Goal: Task Accomplishment & Management: Complete application form

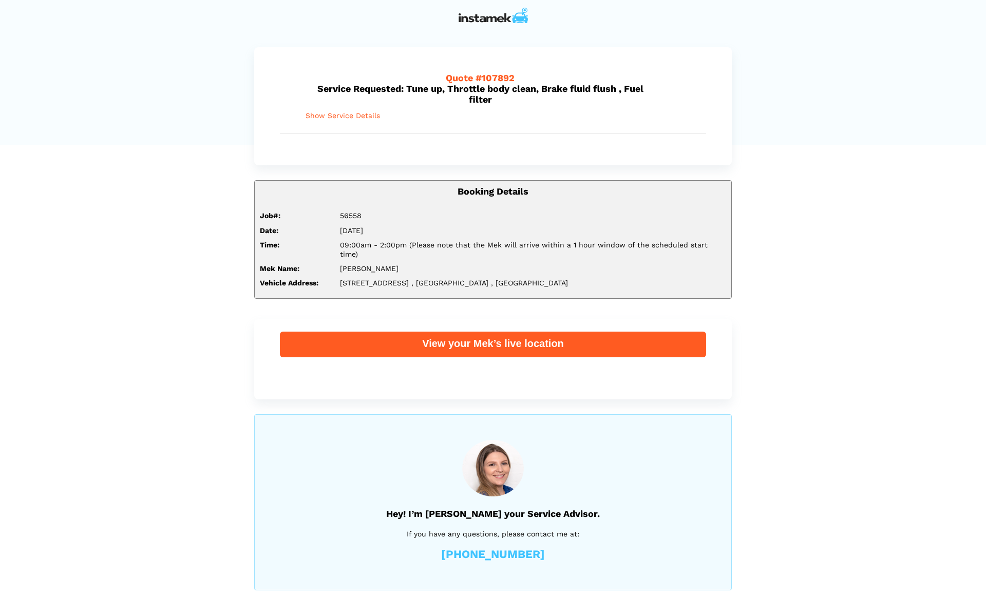
click at [336, 113] on span "Show Service Details" at bounding box center [342, 115] width 74 height 9
click at [355, 118] on span "Show Service Details" at bounding box center [342, 115] width 74 height 9
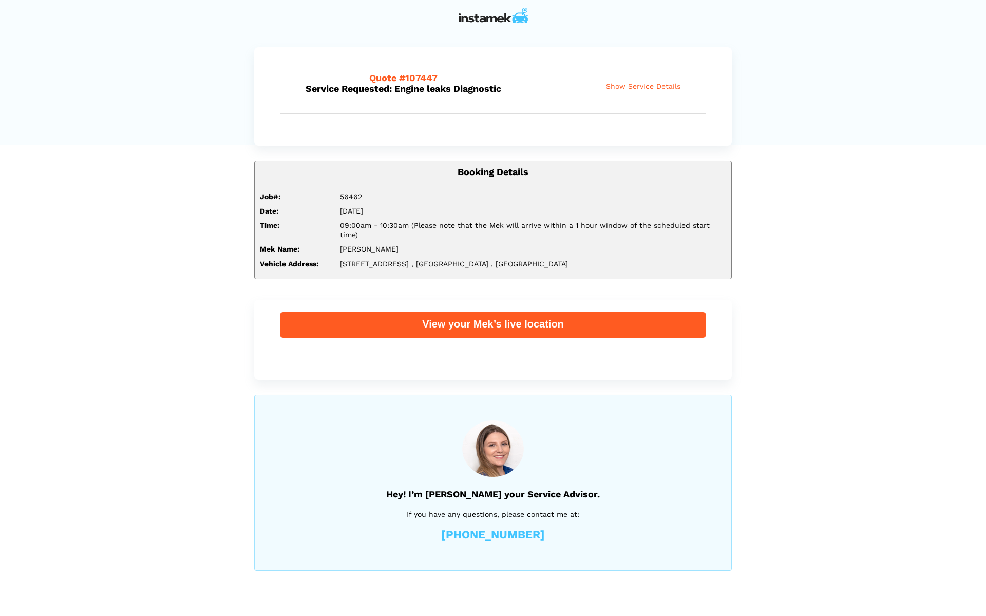
click at [658, 86] on span "Show Service Details" at bounding box center [643, 86] width 74 height 9
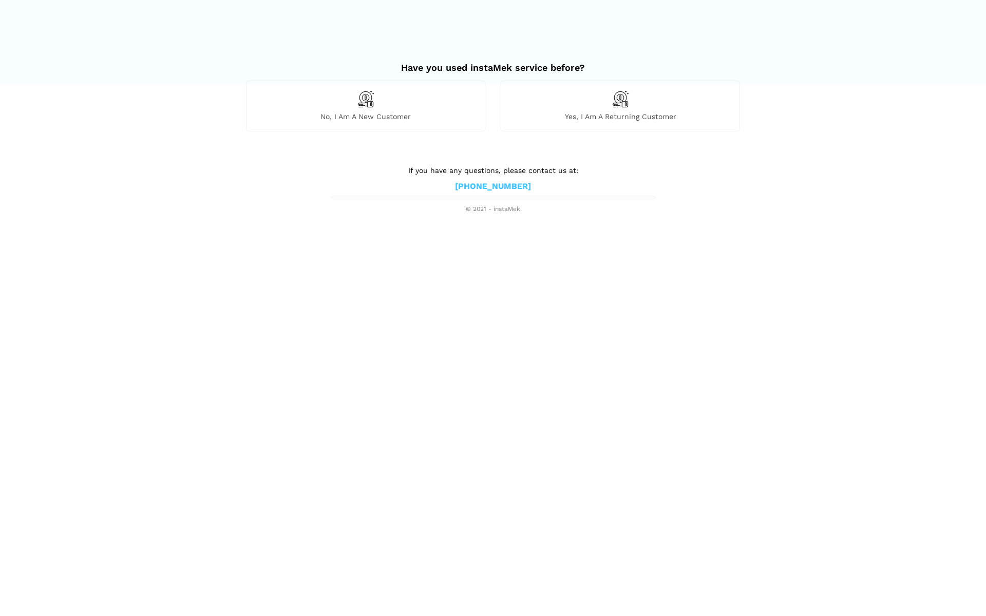
click at [613, 114] on span "Yes, I am a returning customer" at bounding box center [620, 116] width 238 height 9
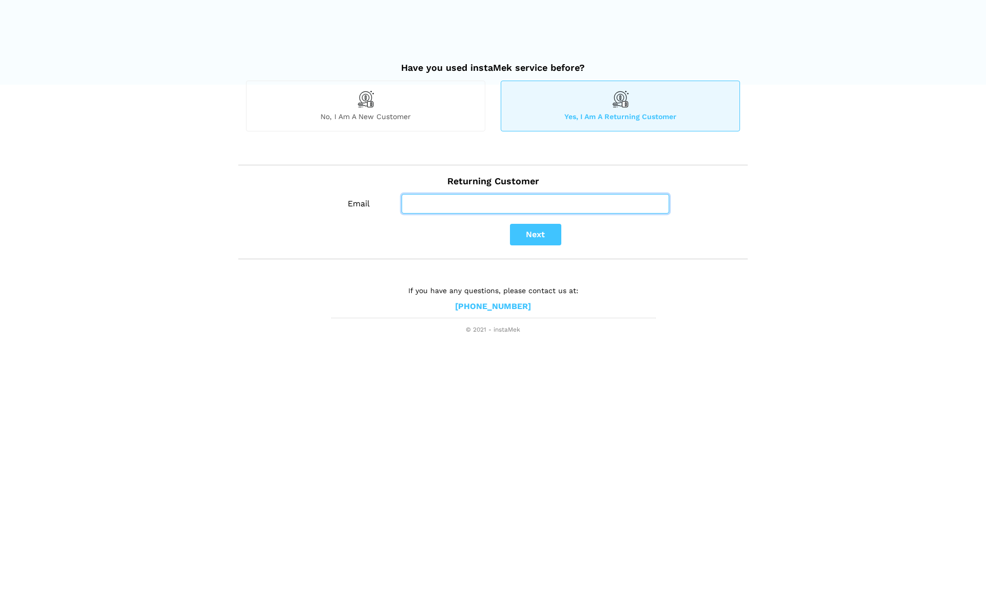
click at [493, 207] on input "Email" at bounding box center [534, 204] width 267 height 20
type input "[EMAIL_ADDRESS][DOMAIN_NAME]"
click at [543, 239] on button "Next" at bounding box center [535, 235] width 51 height 22
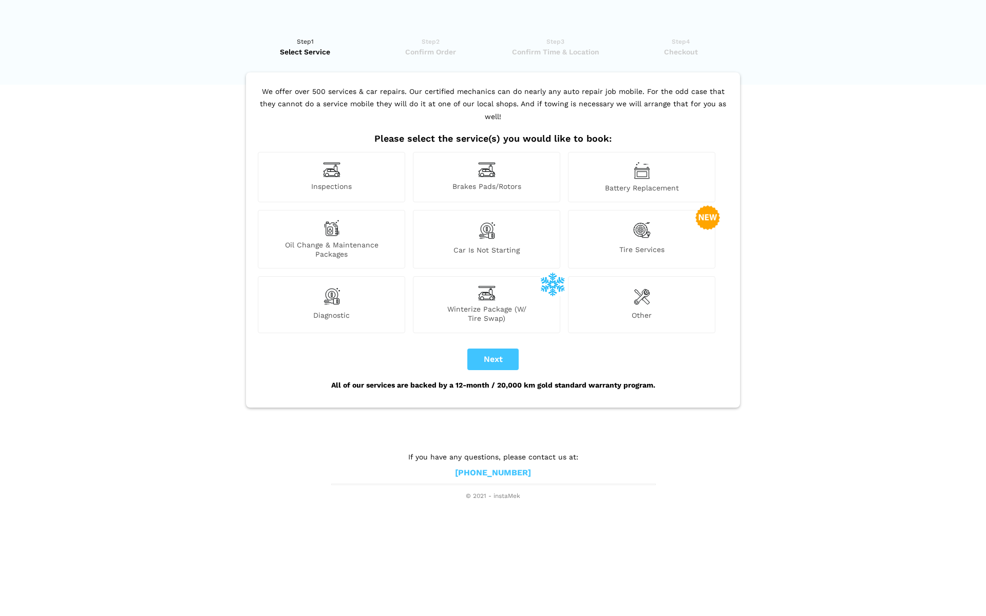
click at [336, 290] on img at bounding box center [331, 296] width 17 height 21
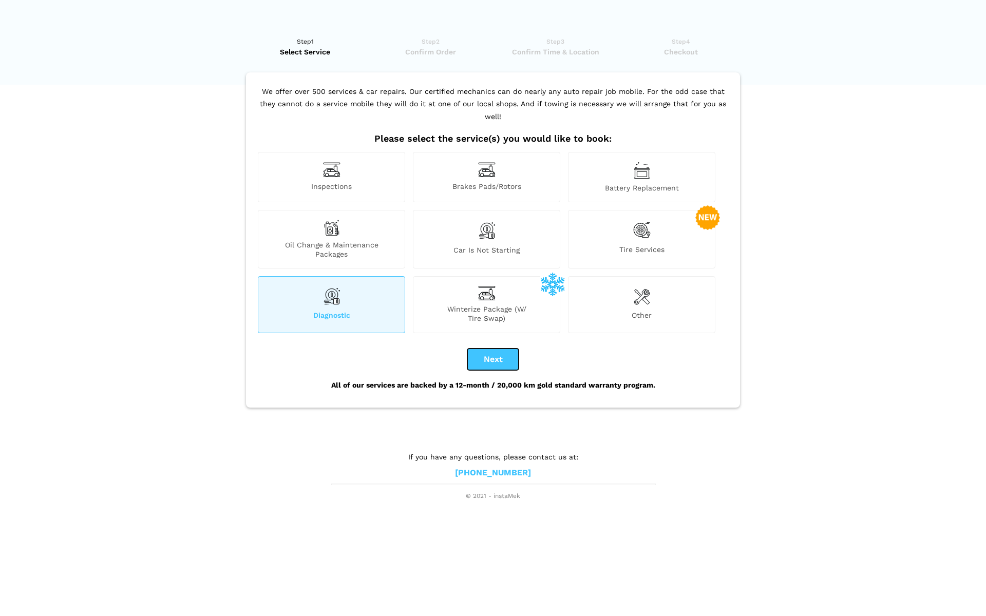
click at [495, 350] on button "Next" at bounding box center [492, 360] width 51 height 22
checkbox input "true"
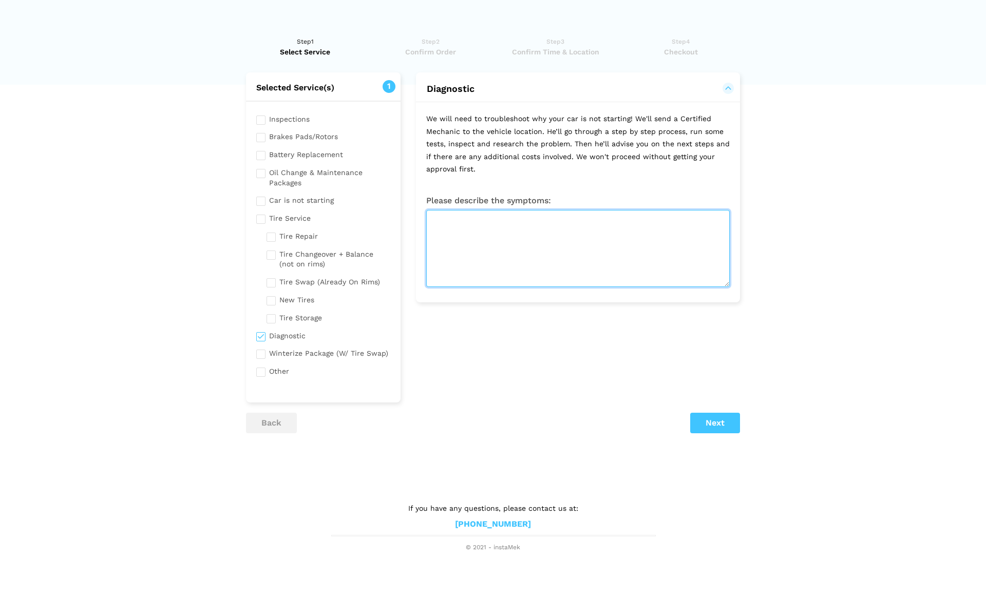
click at [487, 225] on textarea at bounding box center [577, 248] width 303 height 77
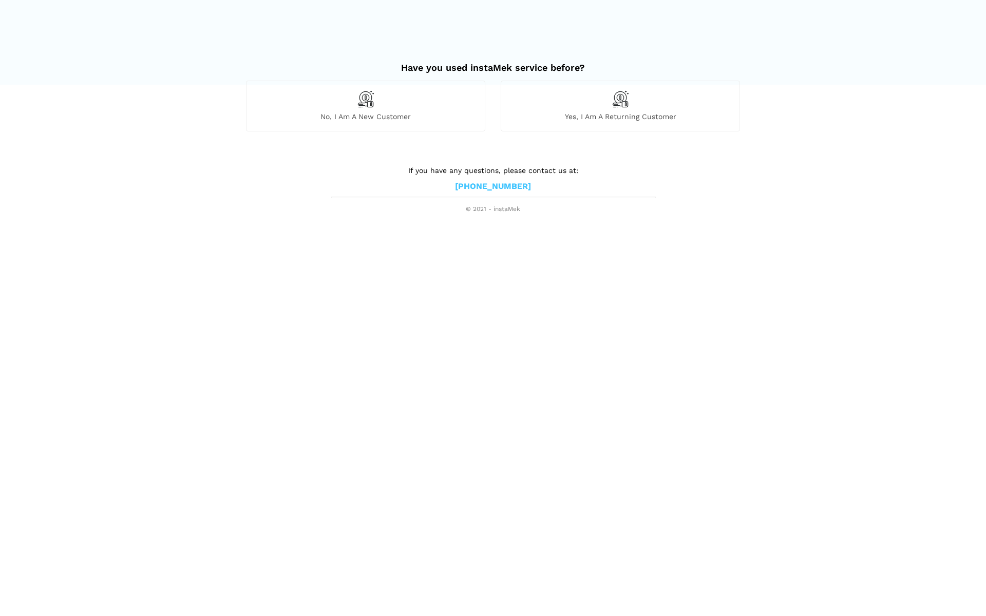
click at [619, 119] on span "Yes, I am a returning customer" at bounding box center [620, 116] width 238 height 9
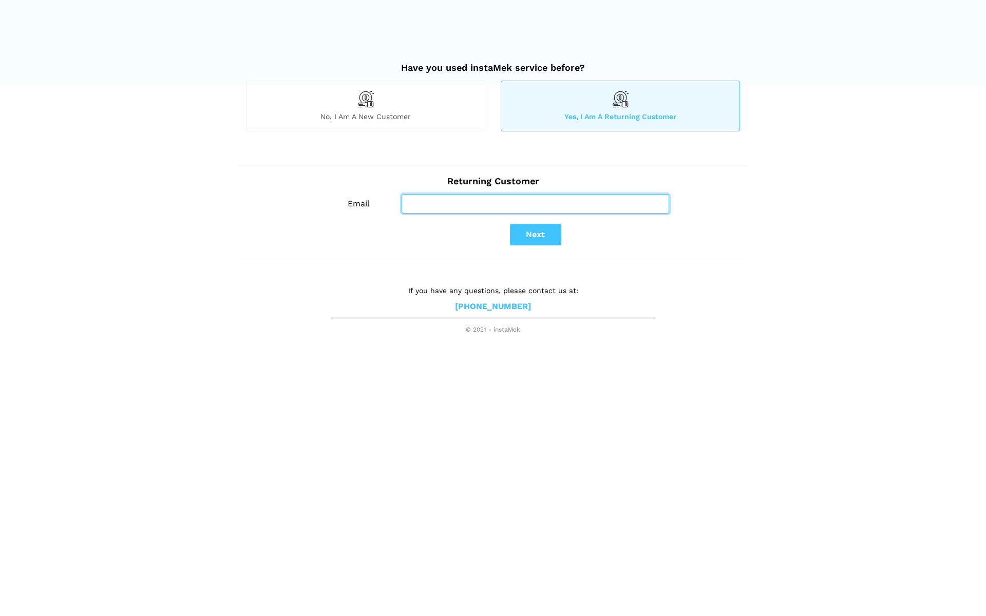
click at [467, 196] on input "Email" at bounding box center [534, 204] width 267 height 20
type input "[EMAIL_ADDRESS][DOMAIN_NAME]"
click at [545, 235] on button "Next" at bounding box center [535, 235] width 51 height 22
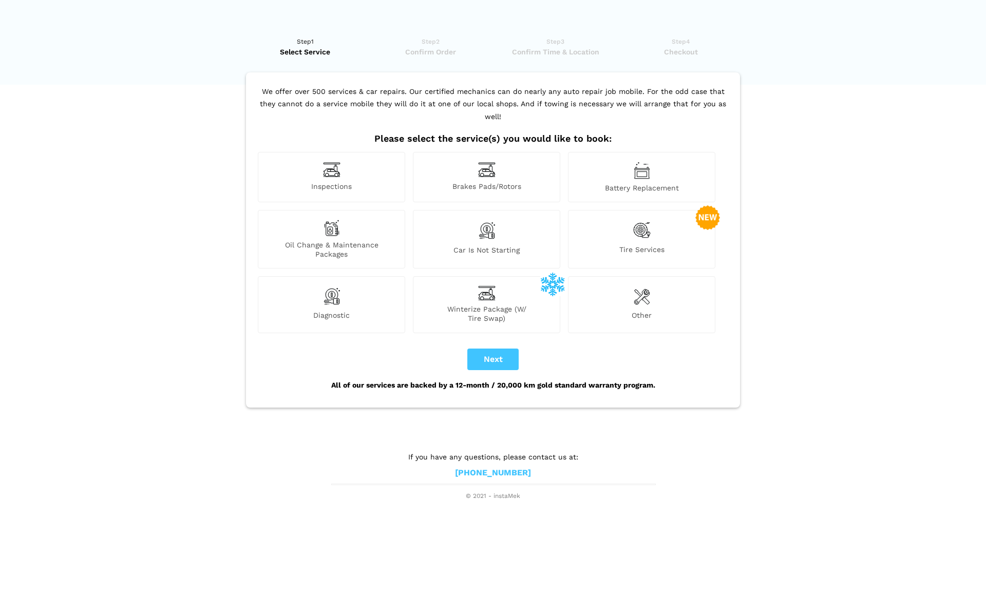
click at [646, 286] on img at bounding box center [642, 296] width 16 height 21
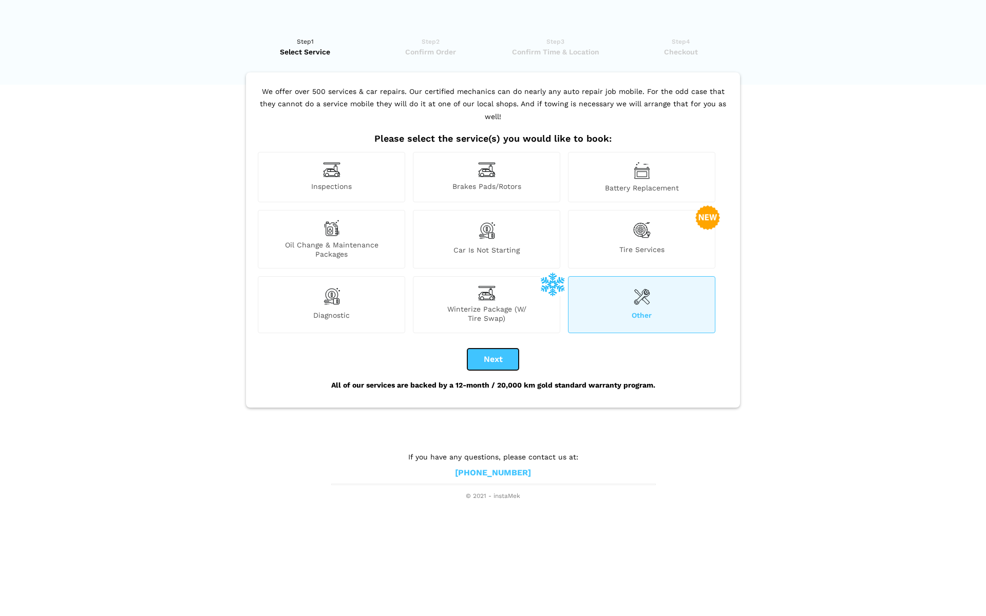
click at [496, 349] on button "Next" at bounding box center [492, 360] width 51 height 22
checkbox input "true"
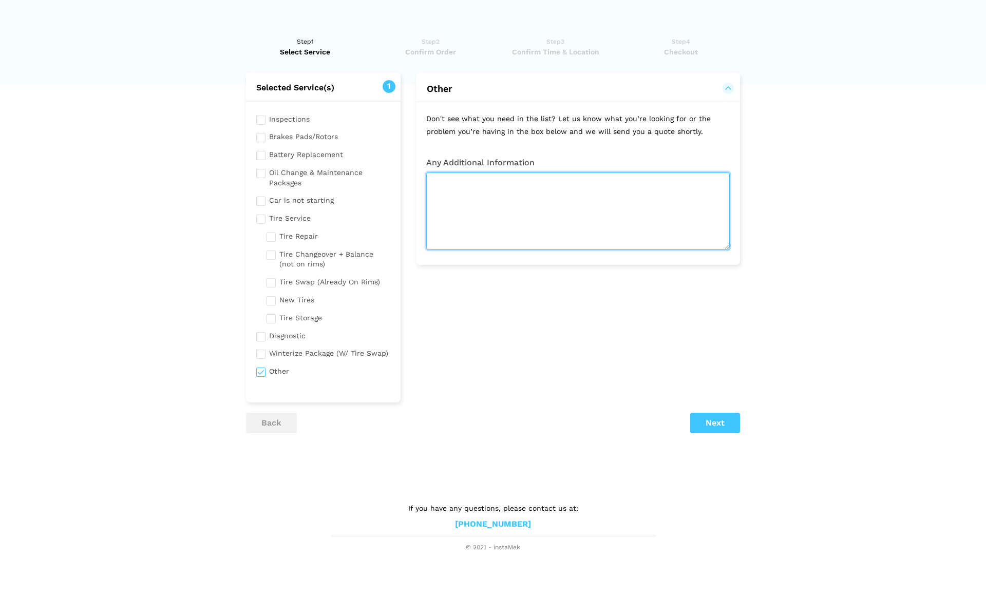
click at [472, 182] on textarea at bounding box center [577, 210] width 303 height 77
paste textarea "56836"
click at [610, 197] on textarea "Completion of ongoing work from invoice # 56836 - Complete installation of brak…" at bounding box center [577, 210] width 303 height 77
click at [602, 208] on textarea "Completion of ongoing work from invoice # 56836 - Complete installation of brak…" at bounding box center [577, 210] width 303 height 77
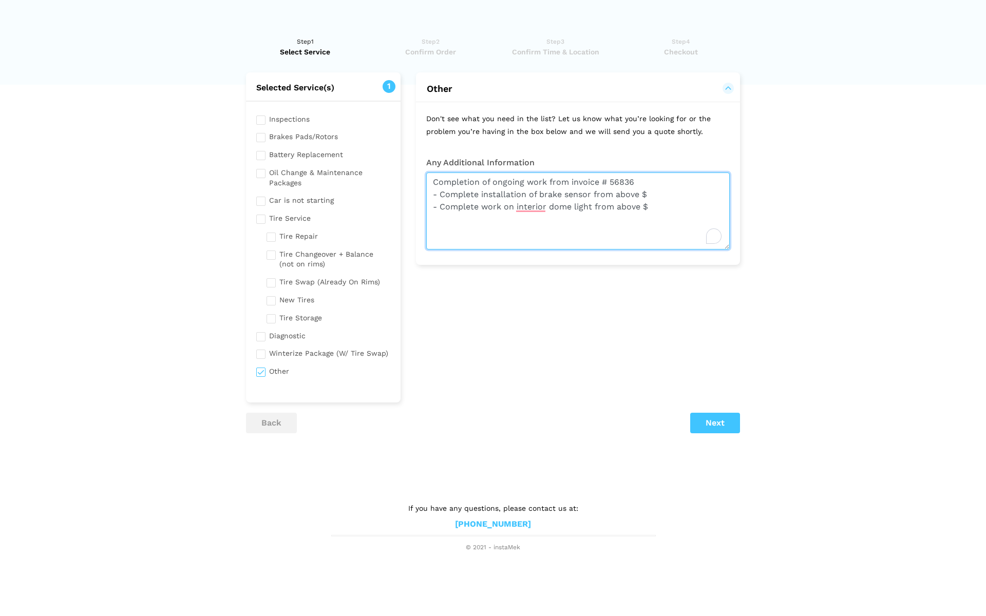
click at [658, 192] on textarea "Completion of ongoing work from invoice # 56836 - Complete installation of brak…" at bounding box center [577, 210] width 303 height 77
click at [655, 208] on textarea "Completion of ongoing work from invoice # 56836 - Complete installation of brak…" at bounding box center [577, 210] width 303 height 77
click at [505, 207] on textarea "Completion of ongoing work from invoice # 56836 - Complete installation of brak…" at bounding box center [577, 210] width 303 height 77
click at [719, 210] on textarea "Completion of ongoing work from invoice # 56836 - Complete installation of brak…" at bounding box center [577, 210] width 303 height 77
click at [695, 191] on textarea "Completion of ongoing work from invoice # 56836 - Complete installation of brak…" at bounding box center [577, 210] width 303 height 77
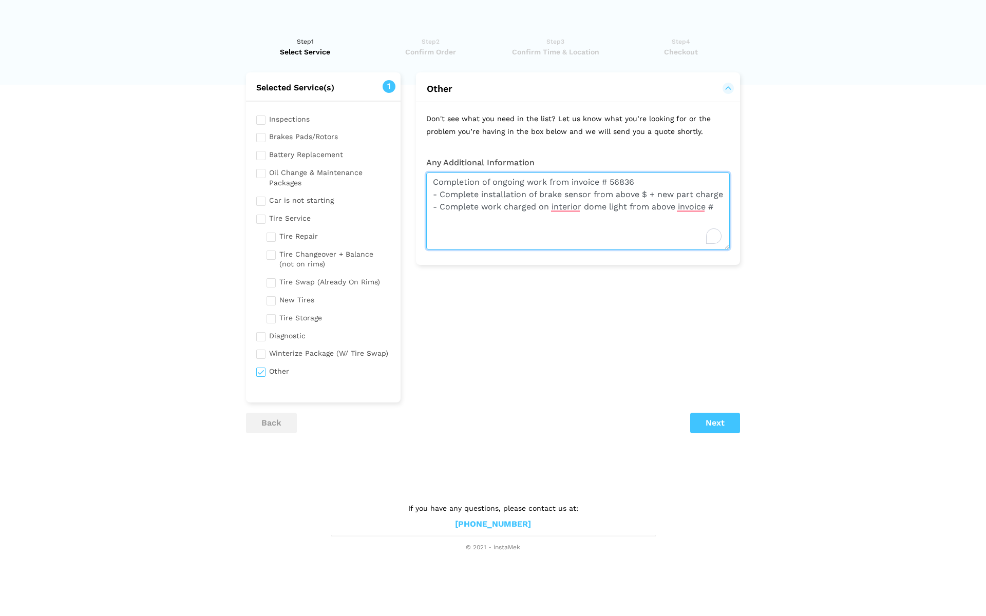
click at [723, 208] on textarea "Completion of ongoing work from invoice # 56836 - Complete installation of brak…" at bounding box center [577, 210] width 303 height 77
drag, startPoint x: 440, startPoint y: 204, endPoint x: 717, endPoint y: 202, distance: 276.7
click at [717, 202] on textarea "Completion of ongoing work from invoice # 56836 - Complete installation of brak…" at bounding box center [577, 210] width 303 height 77
click at [452, 216] on textarea "Completion of ongoing work from invoice # 56836 - Complete installation of brak…" at bounding box center [577, 210] width 303 height 77
paste textarea "Complete work charged on interior dome light from above invoice #"
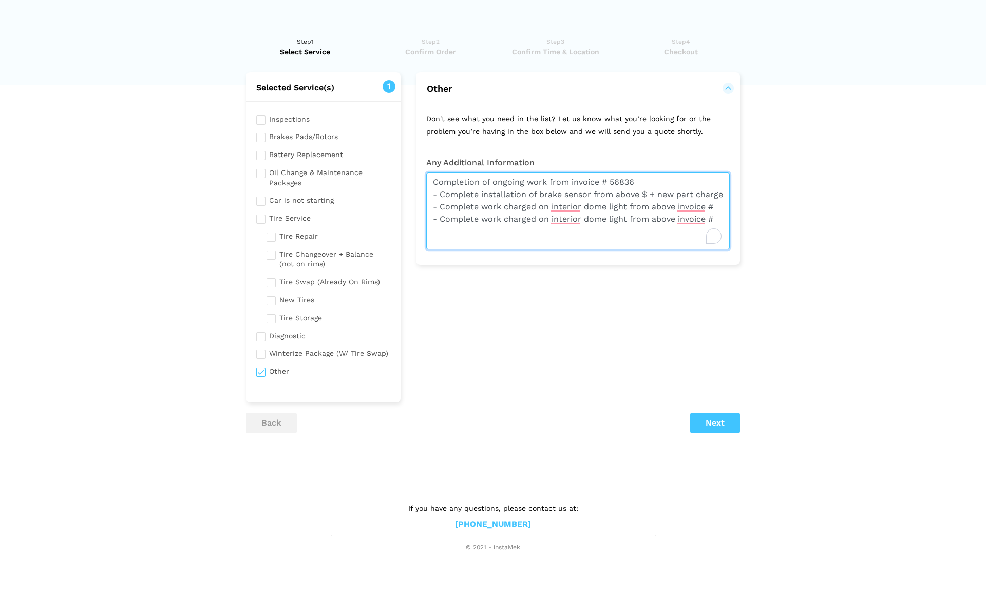
click at [629, 217] on textarea "Completion of ongoing work from invoice # 56836 - Complete installation of brak…" at bounding box center [577, 210] width 303 height 77
click at [498, 228] on textarea "Completion of ongoing work from invoice # 56836 - Complete installation of brak…" at bounding box center [577, 210] width 303 height 77
click at [436, 227] on textarea "Completion of ongoing work from invoice # 56836 - Complete installation of brak…" at bounding box center [577, 210] width 303 height 77
click at [443, 226] on textarea "Completion of ongoing work from invoice # 56836 - Complete installation of brak…" at bounding box center [577, 210] width 303 height 77
click at [440, 223] on textarea "Completion of ongoing work from invoice # 56836 - Complete installation of brak…" at bounding box center [577, 210] width 303 height 77
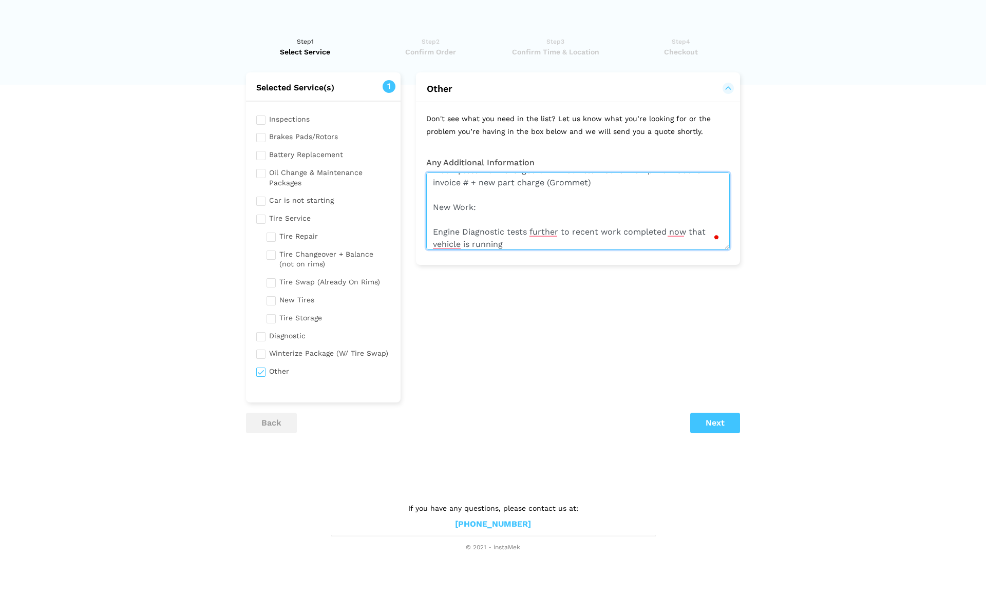
click at [432, 229] on textarea "Completion of ongoing work from invoice # 56836 - Complete installation of brak…" at bounding box center [577, 210] width 303 height 77
click at [518, 244] on textarea "Completion of ongoing work from invoice # 56836 - Complete installation of brak…" at bounding box center [577, 210] width 303 height 77
click at [472, 241] on textarea "Completion of ongoing work from invoice # 56836 - Complete installation of brak…" at bounding box center [577, 210] width 303 height 77
click at [549, 242] on textarea "Completion of ongoing work from invoice # 56836 - Complete installation of brak…" at bounding box center [577, 210] width 303 height 77
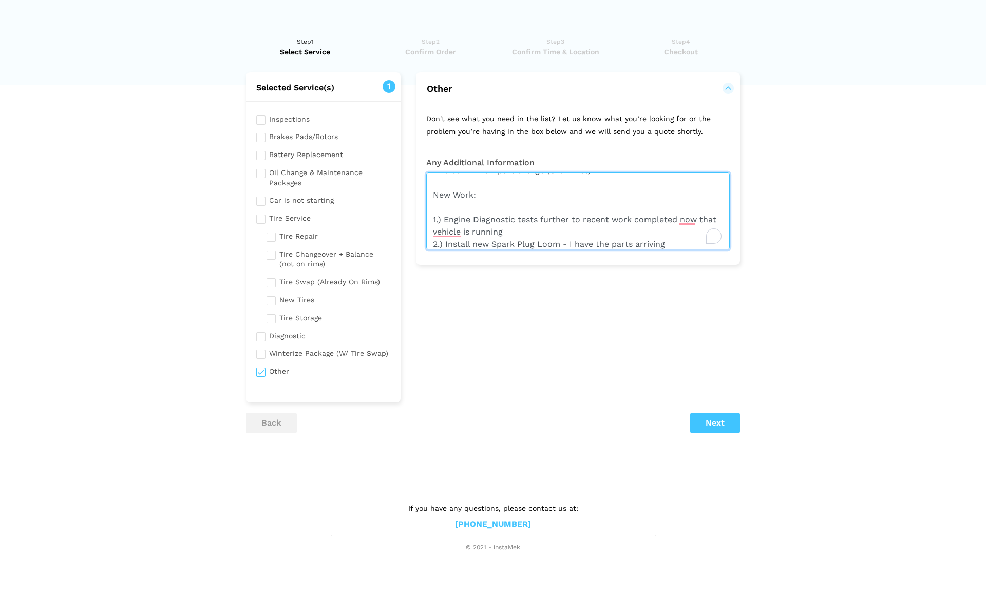
click at [531, 234] on textarea "Completion of ongoing work from invoice # 56836 - Complete installation of brak…" at bounding box center [577, 210] width 303 height 77
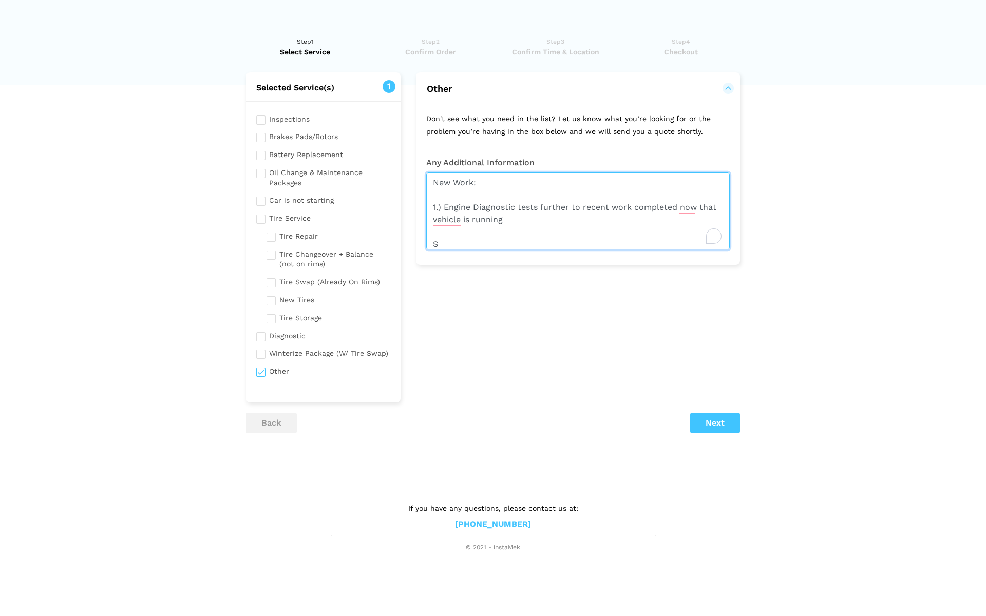
scroll to position [73, 0]
click at [566, 240] on textarea "Completion of ongoing work from invoice # 56836 - Complete installation of brak…" at bounding box center [577, 210] width 303 height 77
click at [641, 242] on textarea "Completion of ongoing work from invoice # 56836 - Complete installation of brak…" at bounding box center [577, 210] width 303 height 77
click at [526, 219] on textarea "Completion of ongoing work from invoice # 56836 - Complete installation of brak…" at bounding box center [577, 210] width 303 height 77
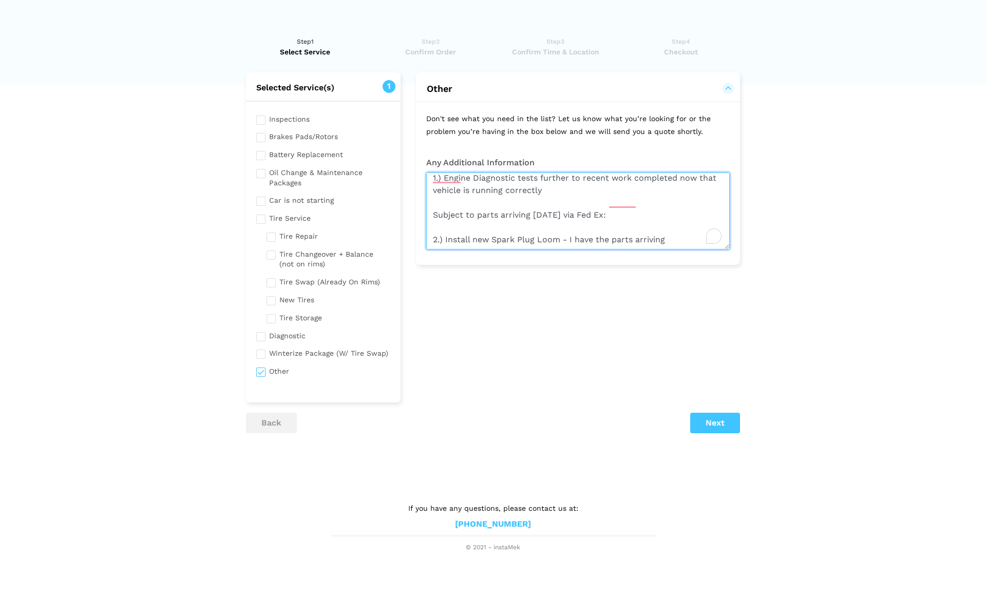
type textarea "Completion of ongoing work from invoice # 56836 - Complete installation of brak…"
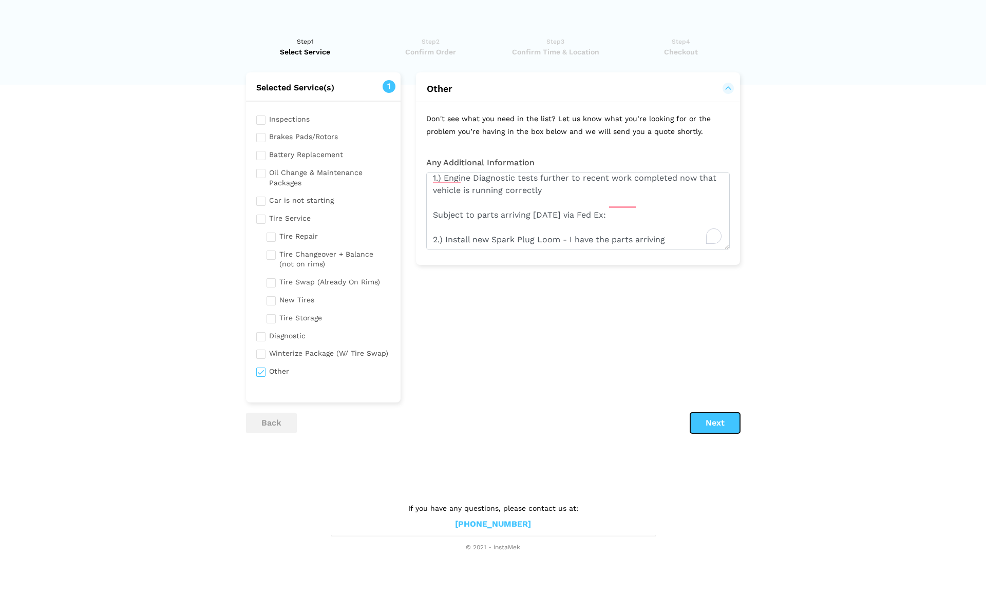
click at [714, 425] on button "Next" at bounding box center [715, 423] width 50 height 21
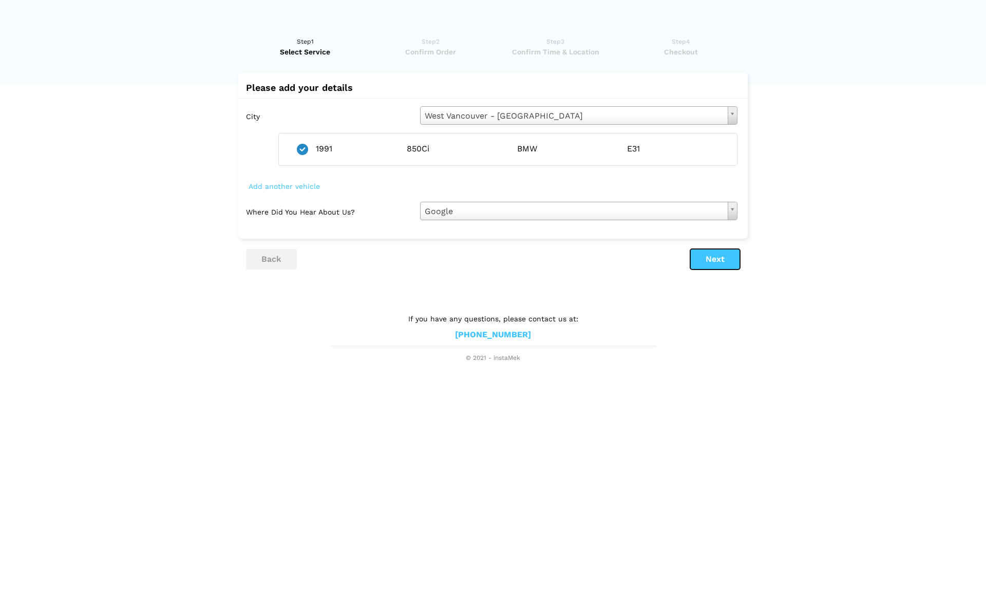
click at [718, 258] on button "Next" at bounding box center [715, 259] width 50 height 21
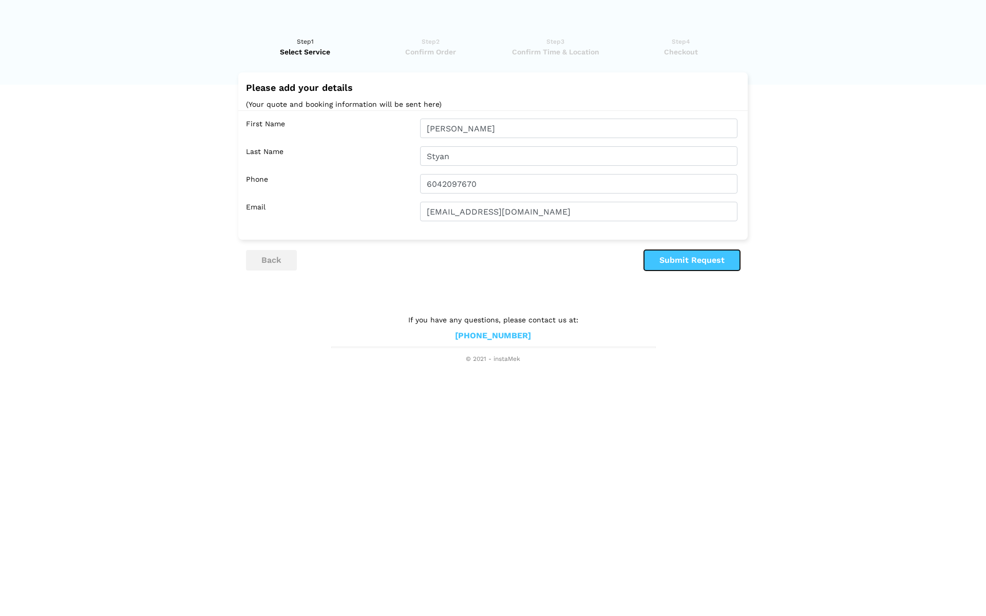
click at [706, 259] on button "Submit Request" at bounding box center [692, 260] width 96 height 21
